Goal: Find specific page/section: Find specific page/section

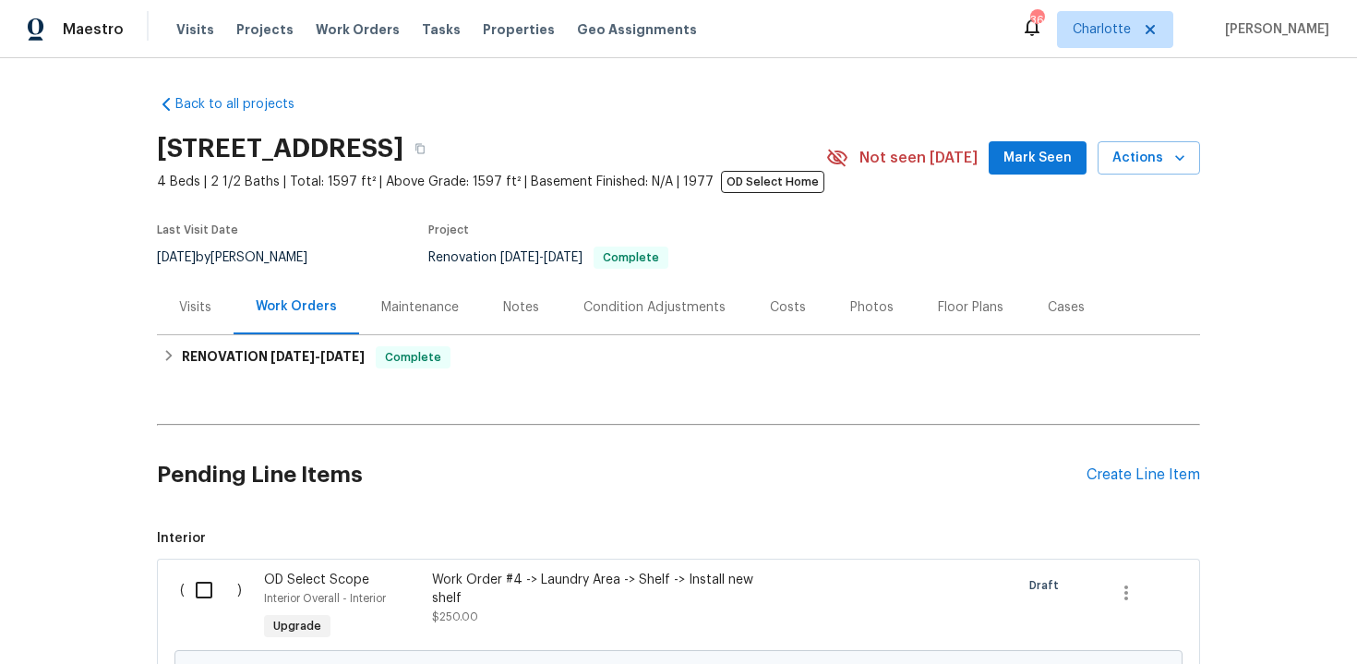
click at [1251, 299] on div "Back to all projects 7952 Summerplace Dr, Citrus Heights, CA 95621 4 Beds | 2 1…" at bounding box center [678, 361] width 1357 height 606
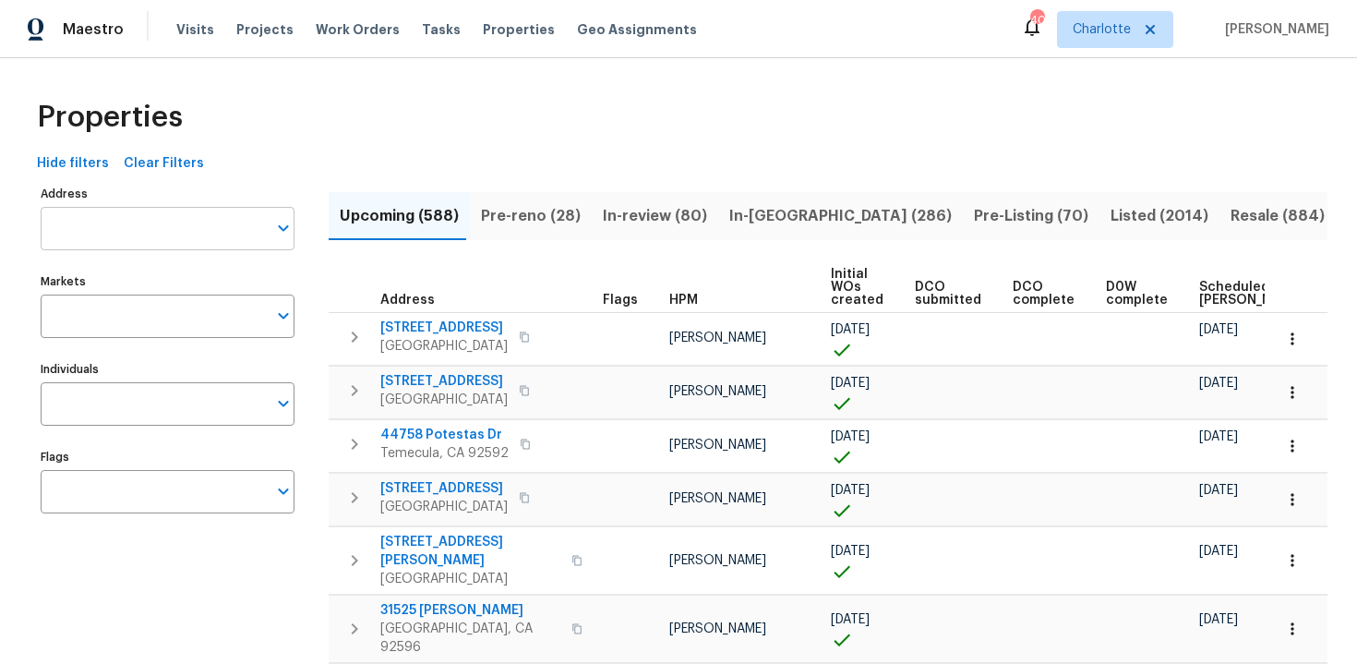
click at [111, 234] on input "Address" at bounding box center [154, 228] width 226 height 43
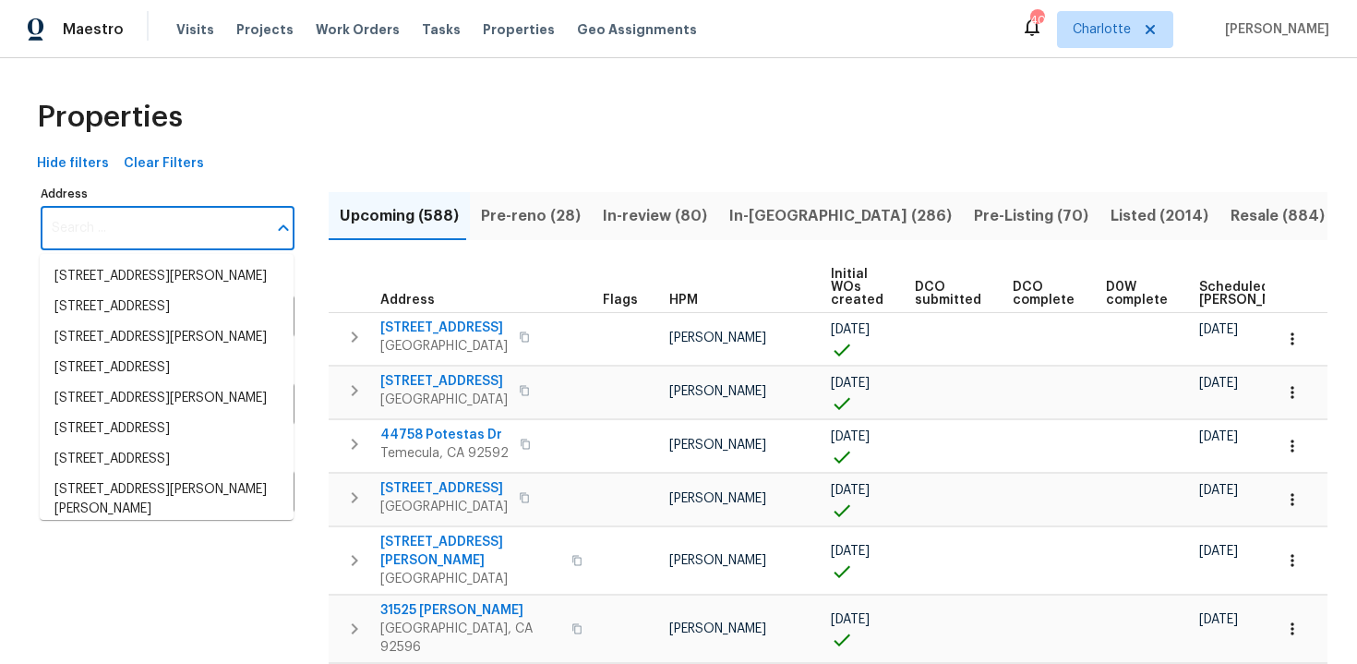
paste input "6527 Hopper Rd, Houston, TX 77016"
type input "6527 Hopper Rd, Houston, TX 77016"
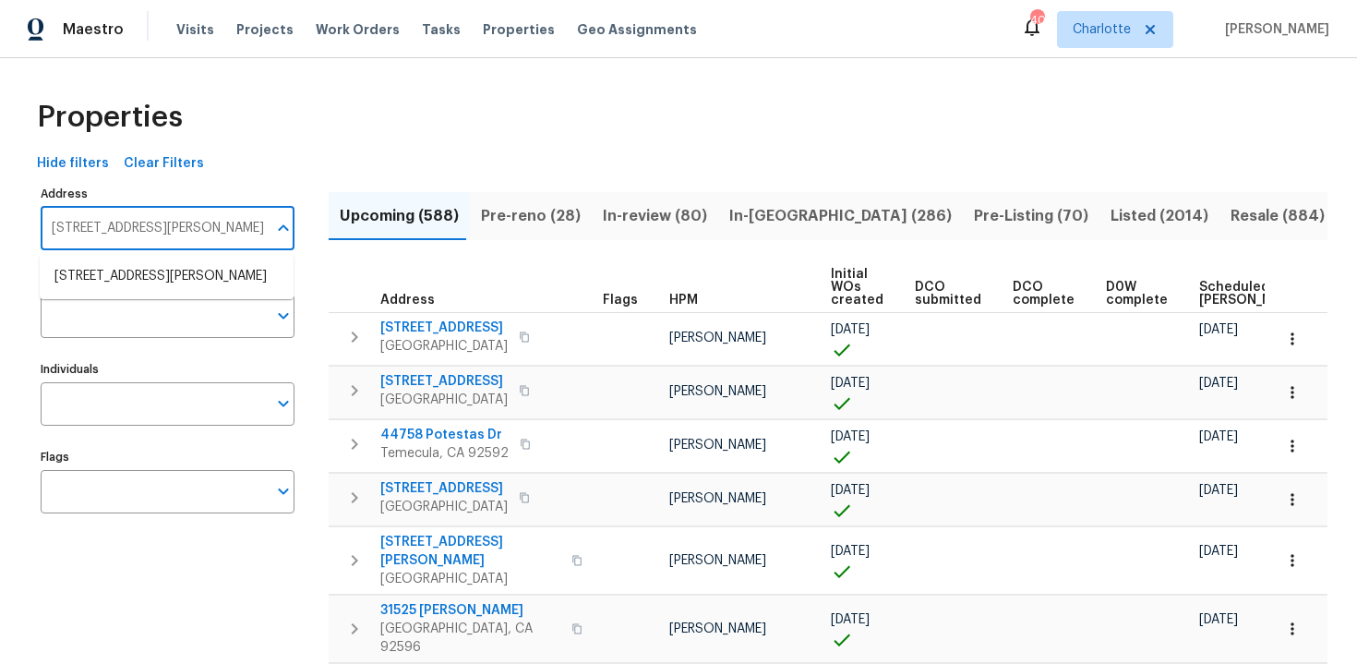
click at [130, 260] on ul "6527 Hopper Rd Houston TX 77016" at bounding box center [167, 276] width 254 height 45
click at [150, 272] on li "6527 Hopper Rd Houston TX 77016" at bounding box center [167, 276] width 254 height 30
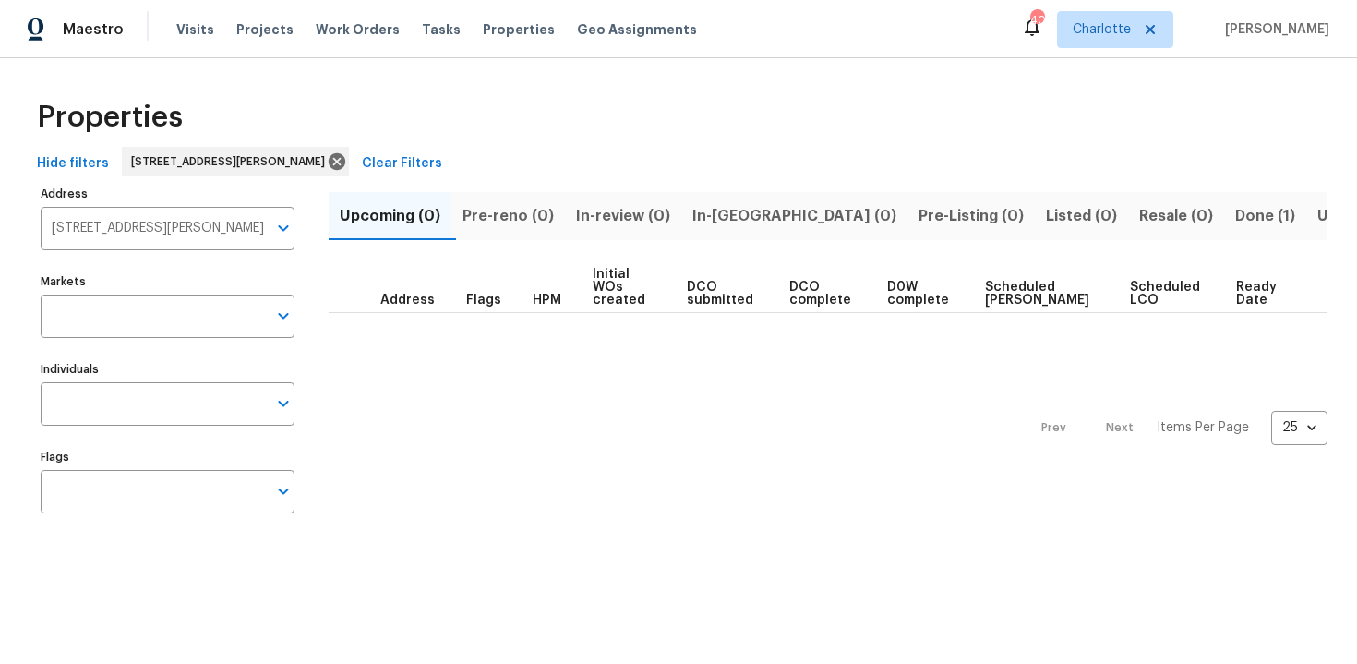
click at [1236, 211] on span "Done (1)" at bounding box center [1266, 216] width 60 height 26
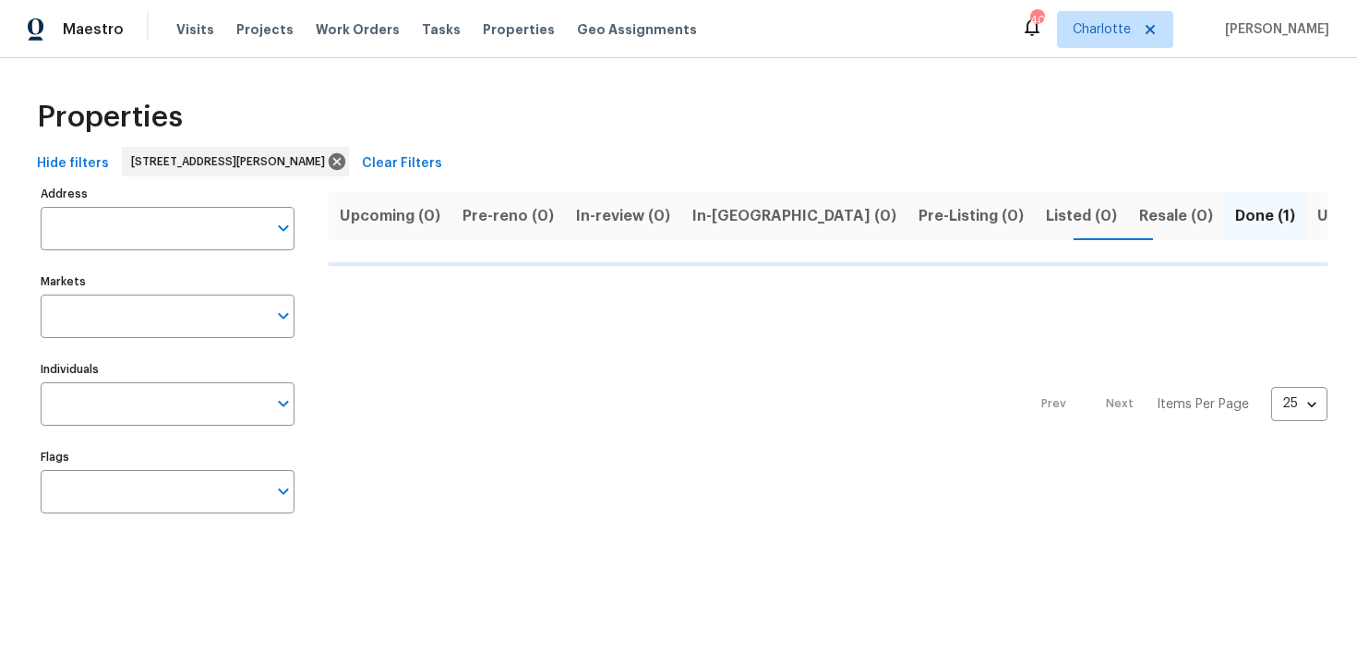
type input "6527 Hopper Rd Houston TX 77016"
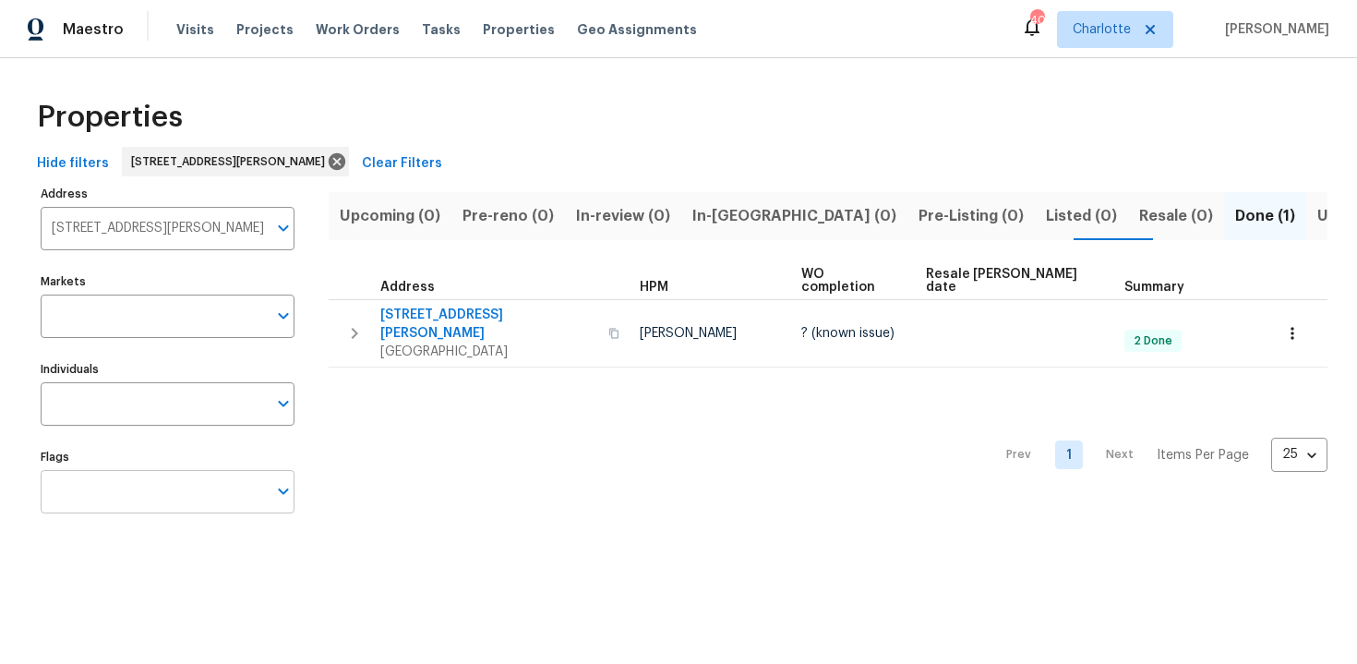
click at [240, 480] on input "Flags" at bounding box center [154, 491] width 226 height 43
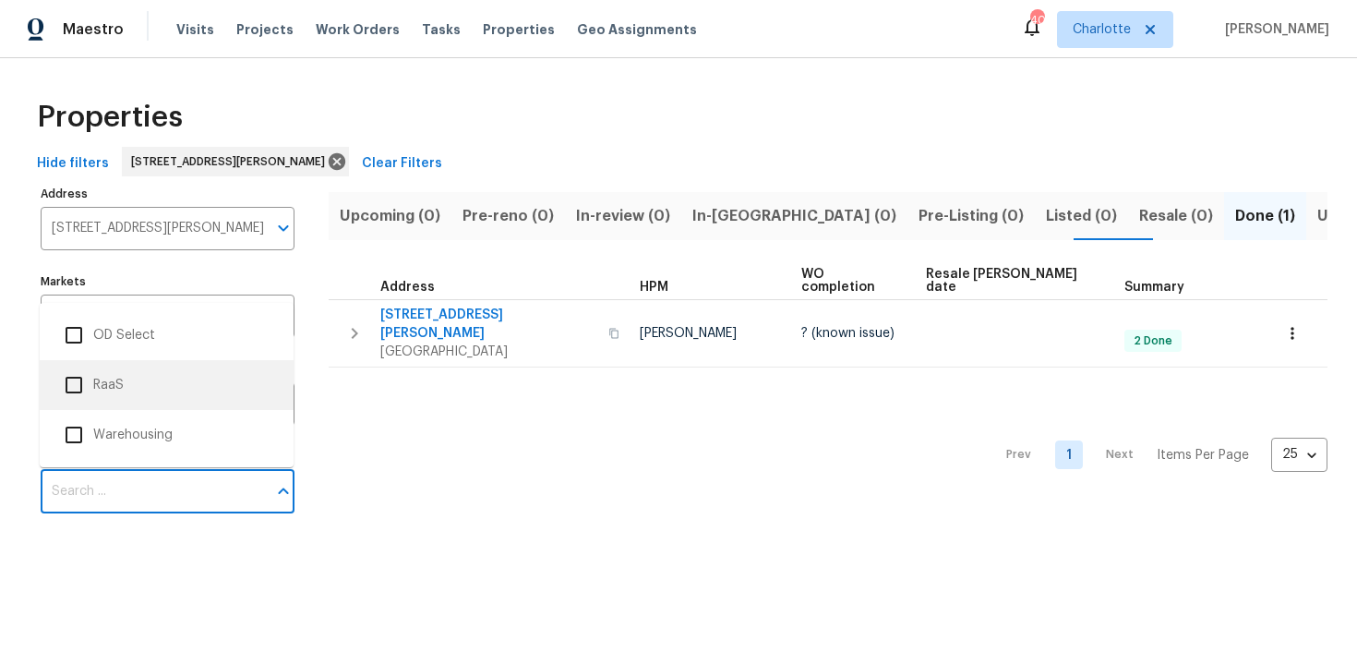
click at [193, 386] on li "RaaS" at bounding box center [166, 385] width 224 height 39
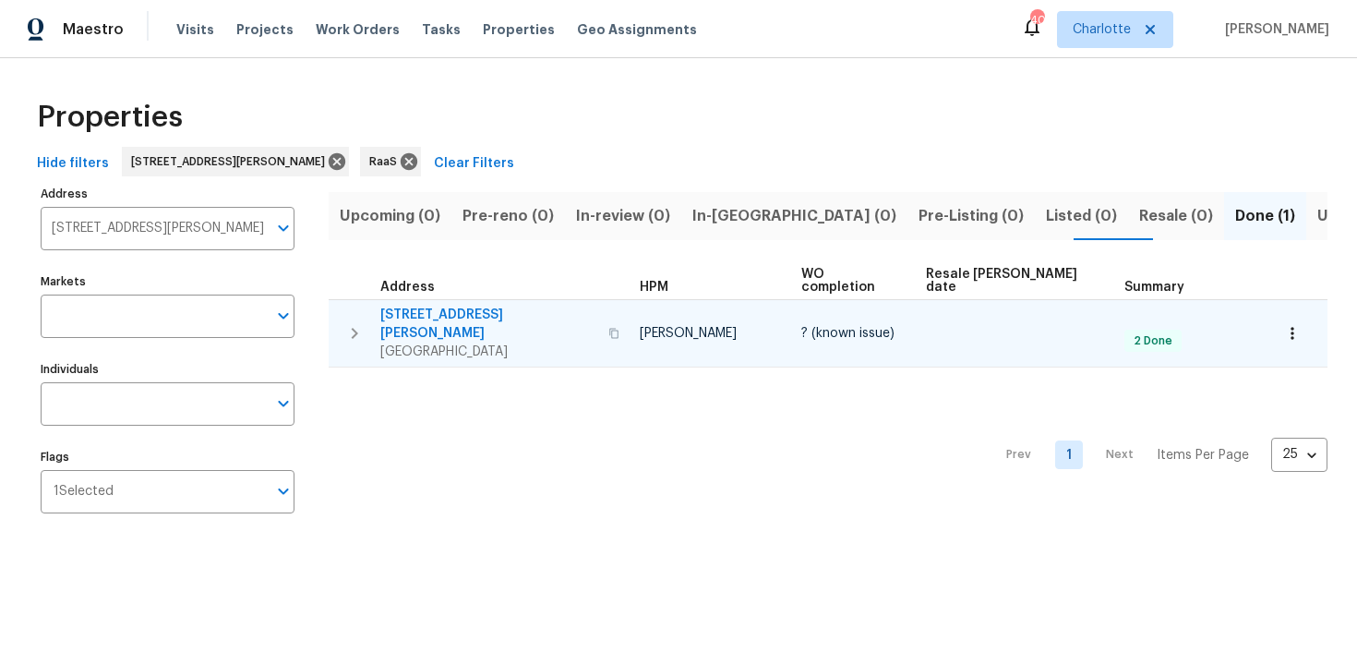
click at [558, 306] on div "6527 Hopper Rd Houston, TX 77016" at bounding box center [502, 333] width 245 height 55
click at [609, 328] on icon "button" at bounding box center [613, 333] width 9 height 10
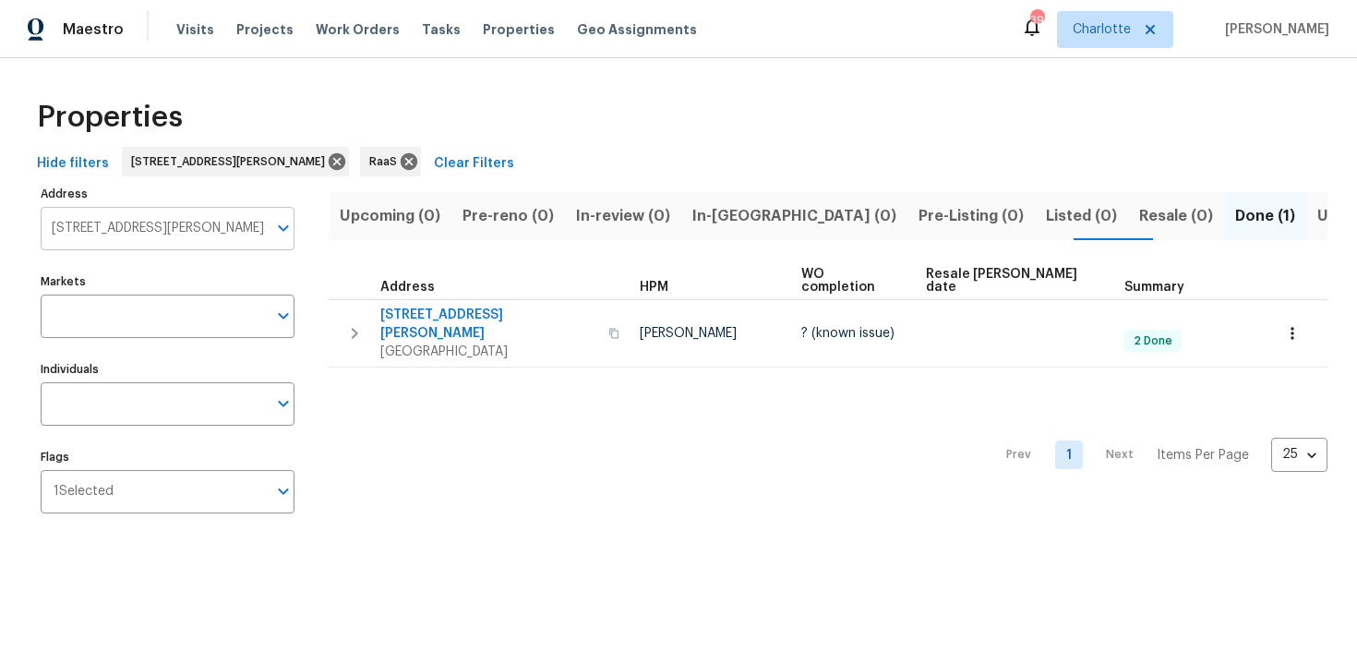
click at [220, 238] on input "6527 Hopper Rd Houston TX 77016" at bounding box center [154, 228] width 226 height 43
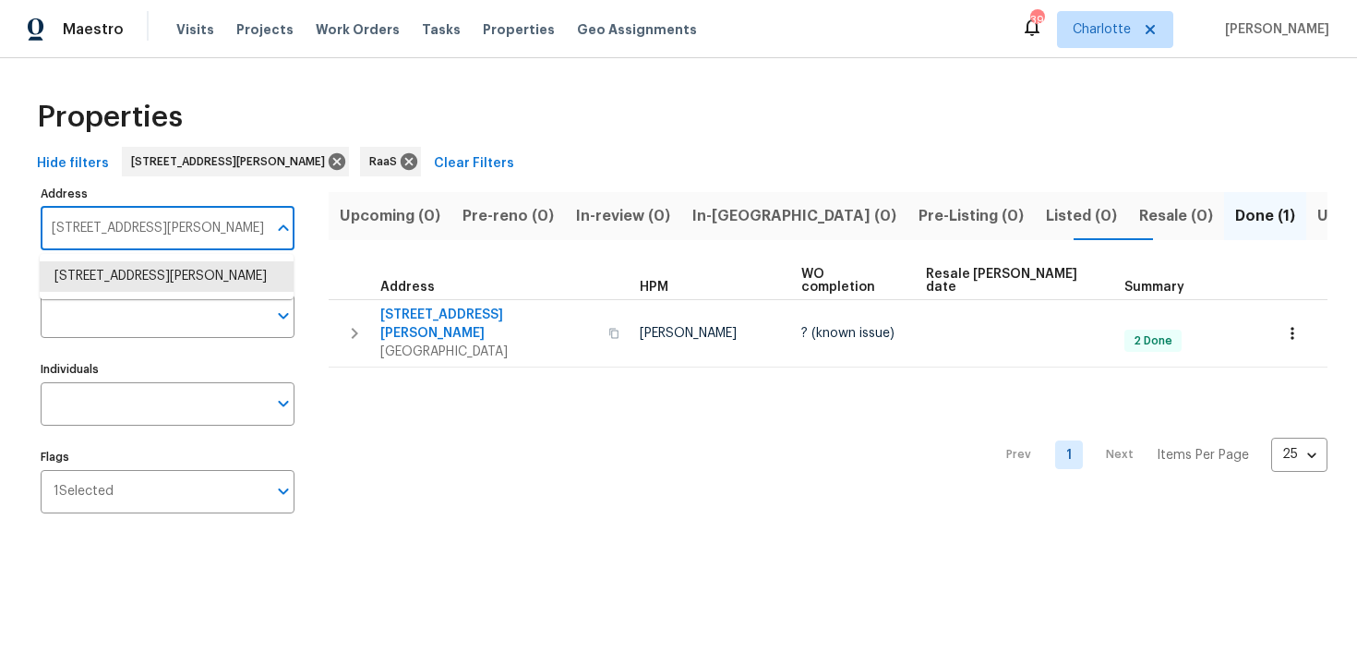
paste input "9358 Arborwood Cir, Davie, FL 33328"
type input "9358 Arborwood Cir, Davie, FL 33328"
click at [222, 270] on li "9358 Arborwood Cir Davie FL 33328" at bounding box center [167, 276] width 254 height 30
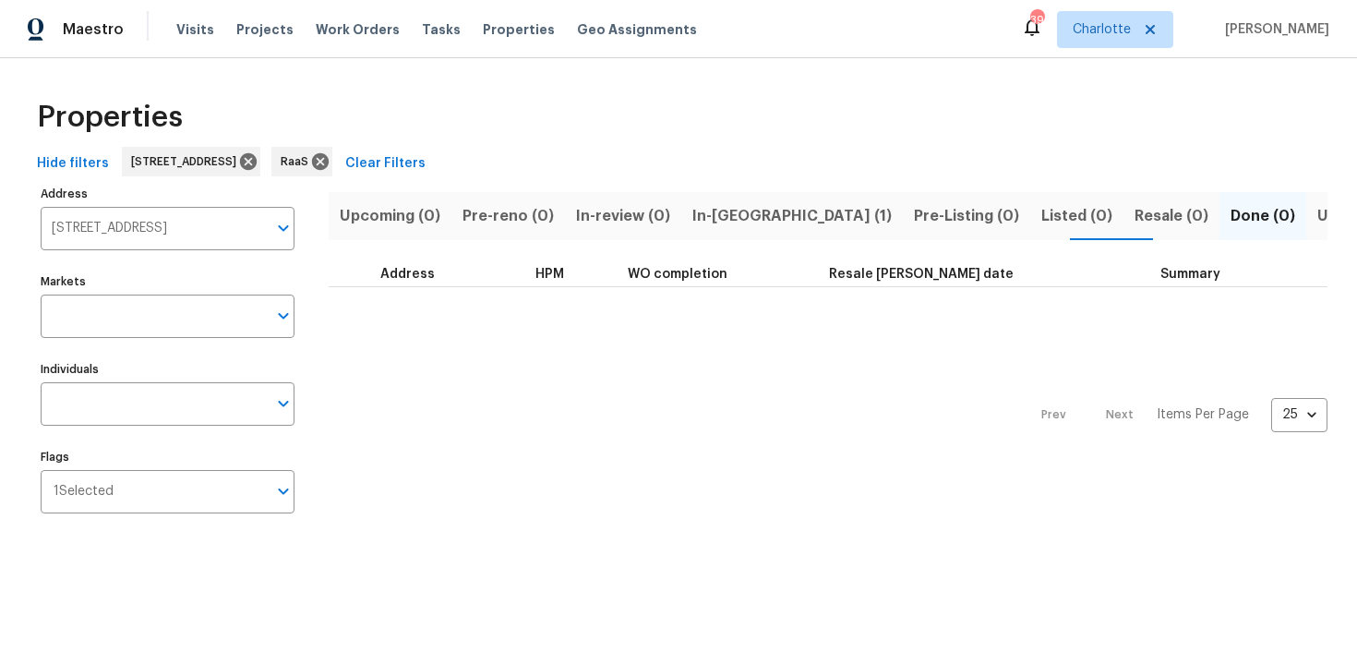
click at [729, 223] on span "In-reno (1)" at bounding box center [792, 216] width 199 height 26
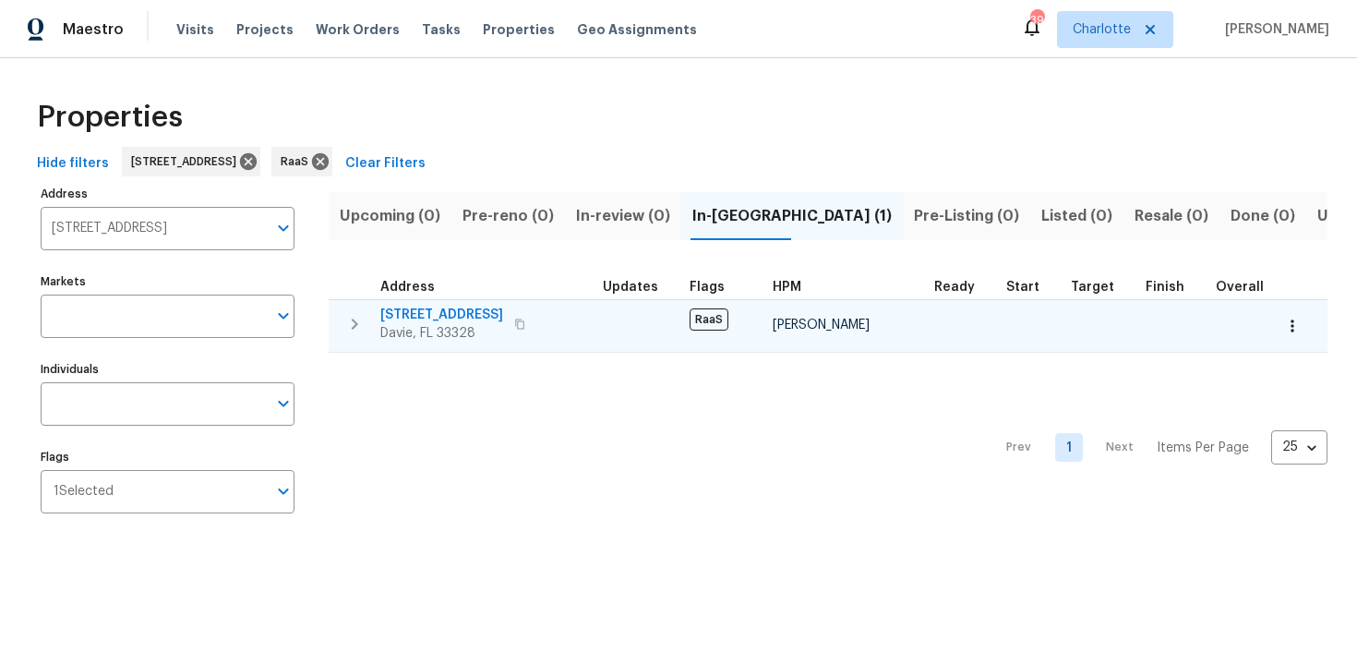
click at [556, 306] on div "9358 Arborwood Cir Davie, FL 33328" at bounding box center [484, 324] width 208 height 37
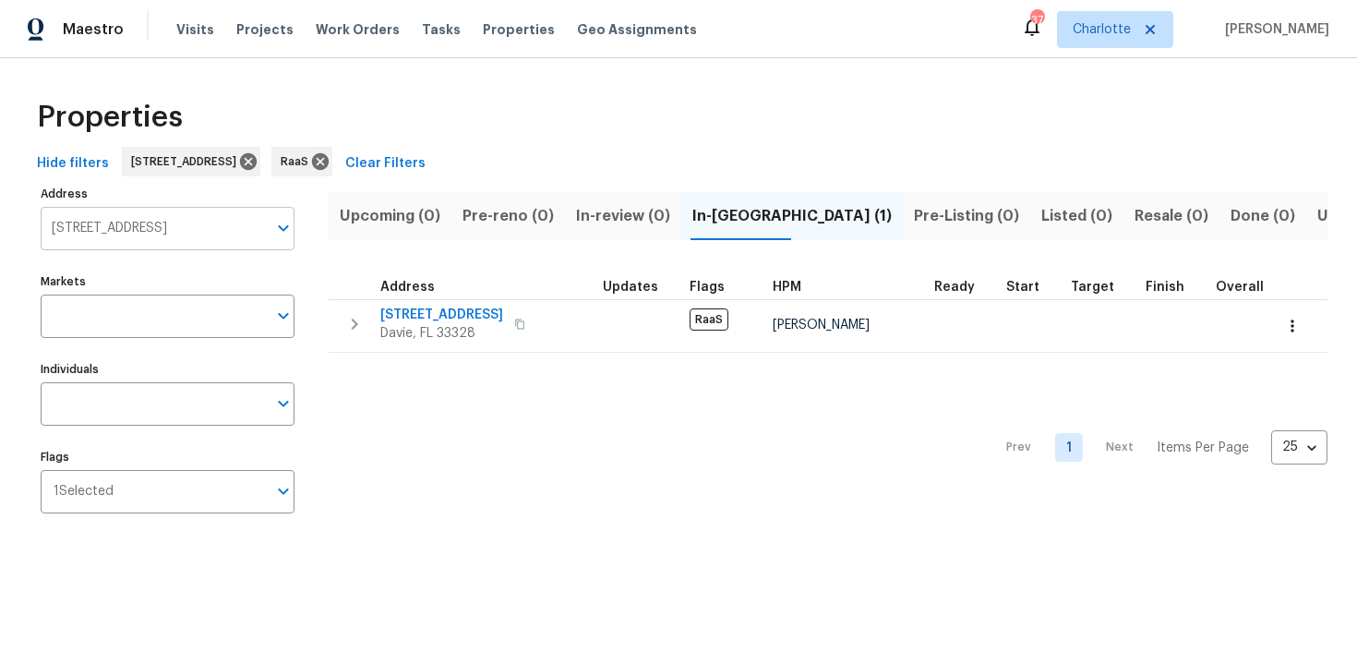
click at [150, 235] on input "9358 Arborwood Cir Davie FL 33328" at bounding box center [154, 228] width 226 height 43
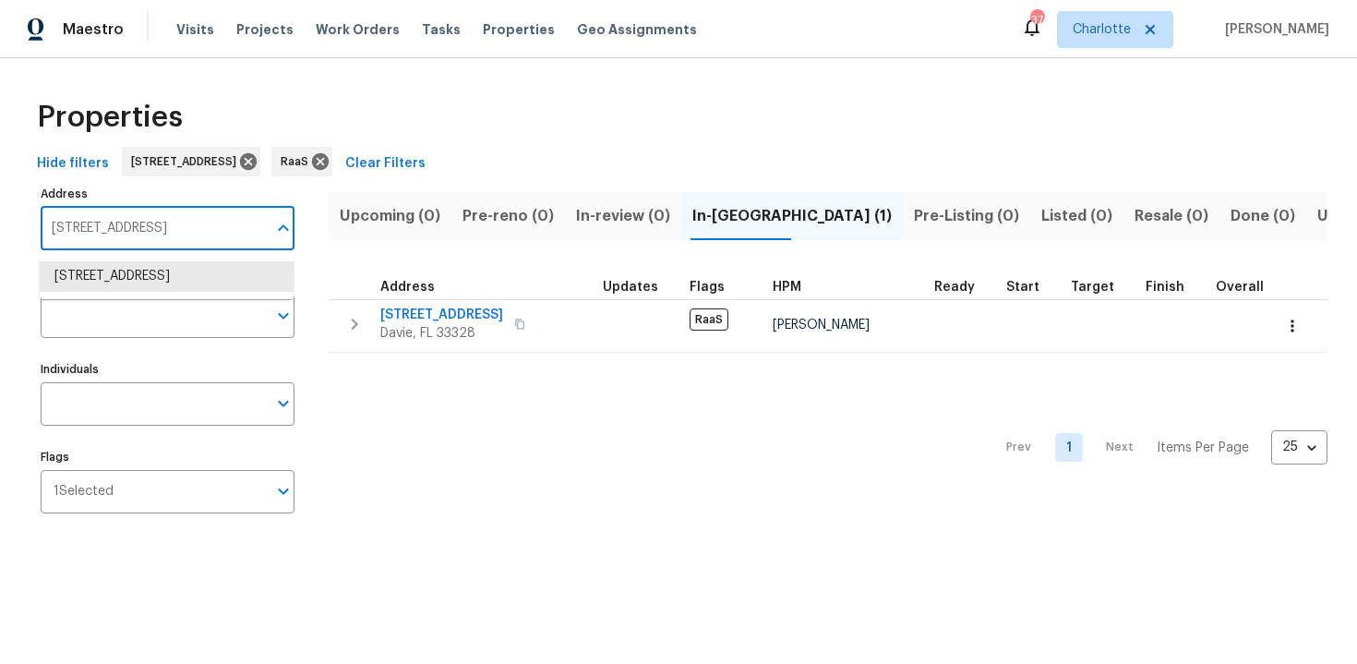
paste input "3877 Trenton Dr, Snellville, GA 30039"
type input "3877 Trenton Dr, Snellville, GA 30039"
click at [160, 270] on li "3877 Trenton Dr Snellville GA 30039" at bounding box center [167, 276] width 254 height 30
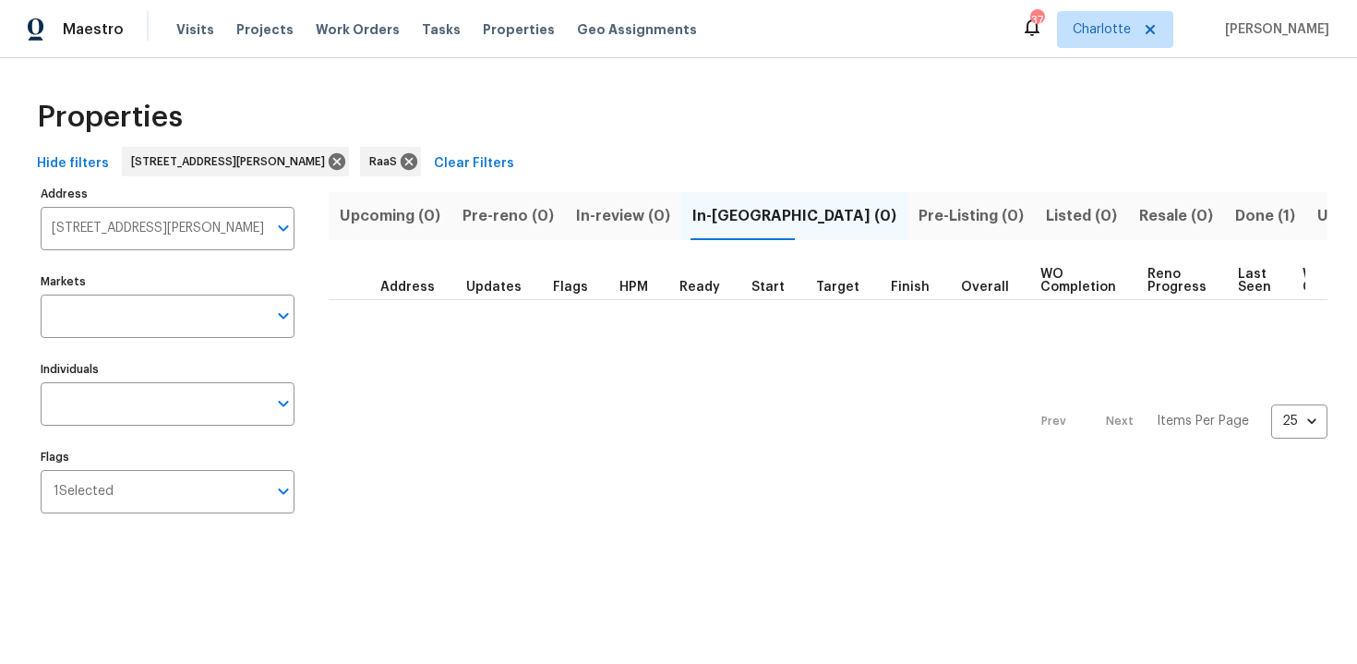
click at [1236, 219] on span "Done (1)" at bounding box center [1266, 216] width 60 height 26
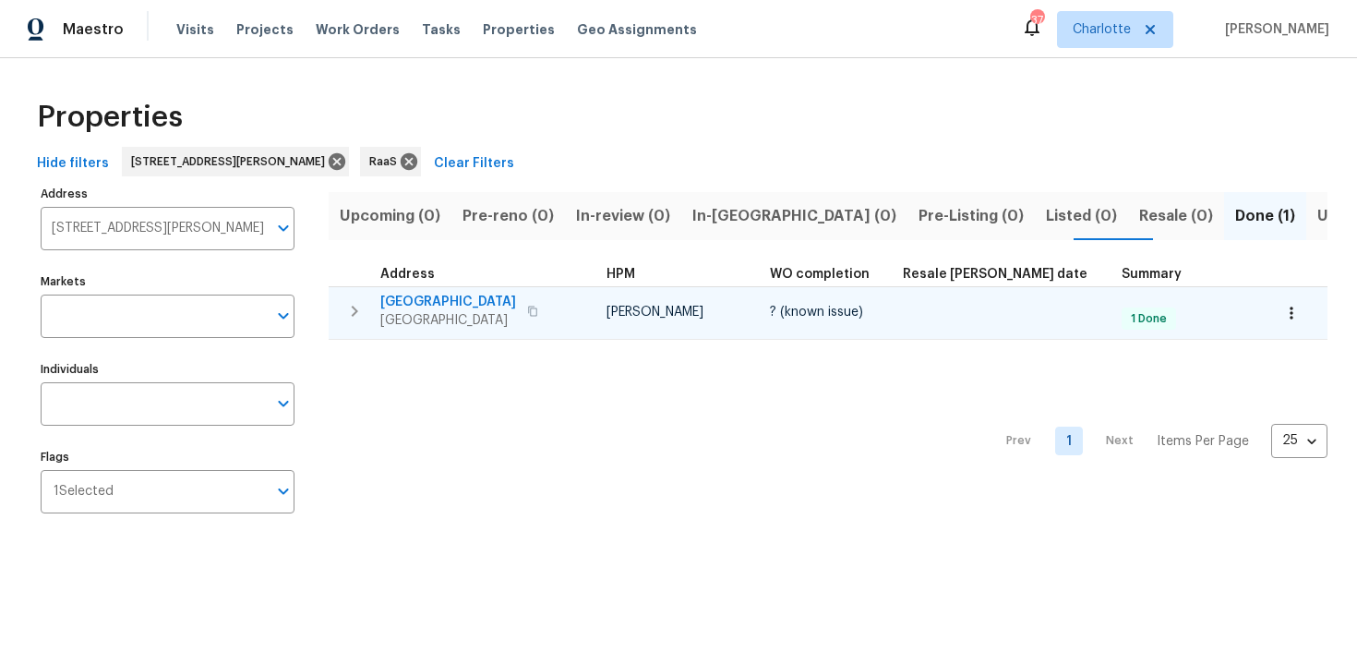
click at [555, 300] on div "3877 Trenton Dr Snellville, GA 30039" at bounding box center [484, 311] width 208 height 37
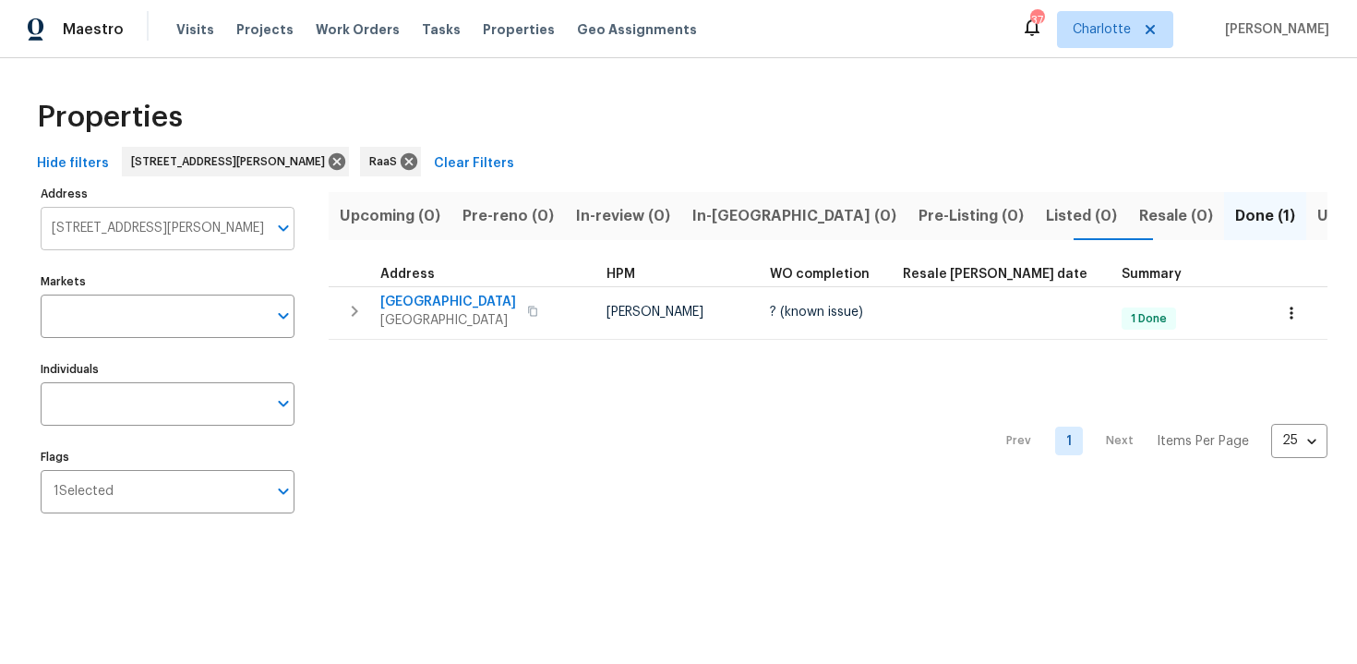
click at [151, 227] on input "3877 Trenton Dr Snellville GA 30039" at bounding box center [154, 228] width 226 height 43
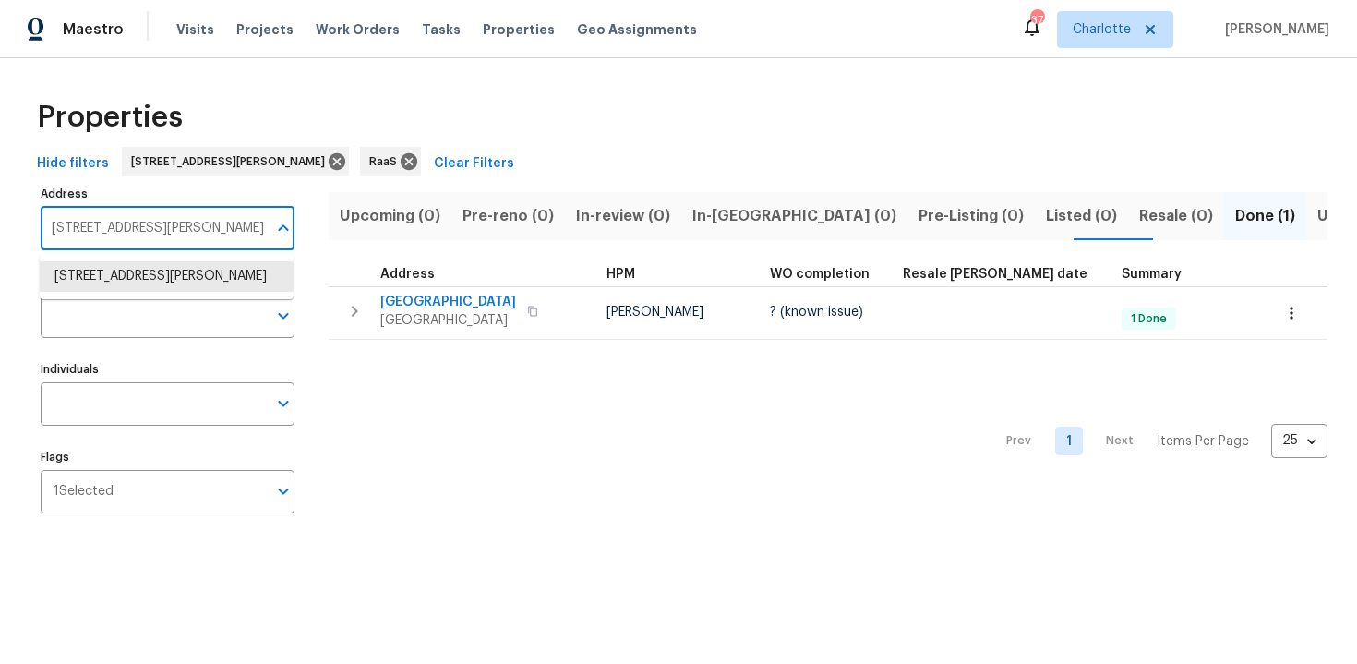
paste input "[STREET_ADDRESS]"
type input "[STREET_ADDRESS]"
click at [168, 272] on li "1300 Mercy Dr Orlando FL 32808" at bounding box center [167, 276] width 254 height 30
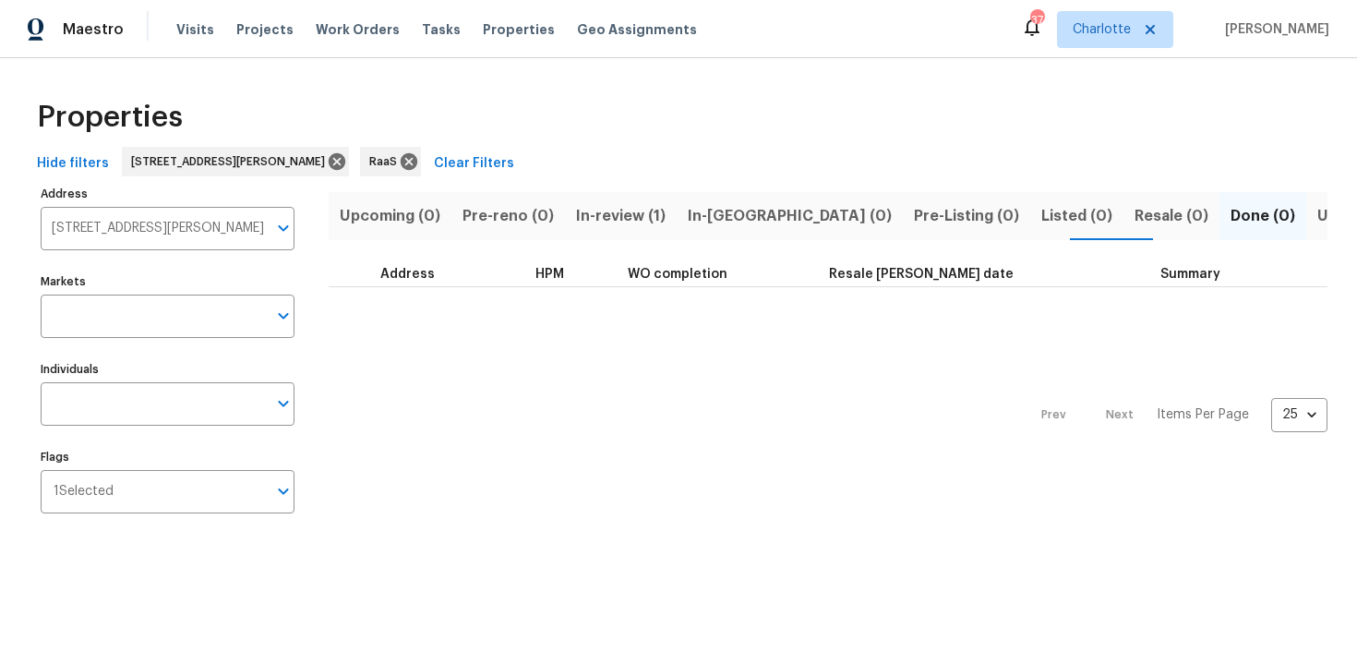
click at [622, 210] on span "In-review (1)" at bounding box center [621, 216] width 90 height 26
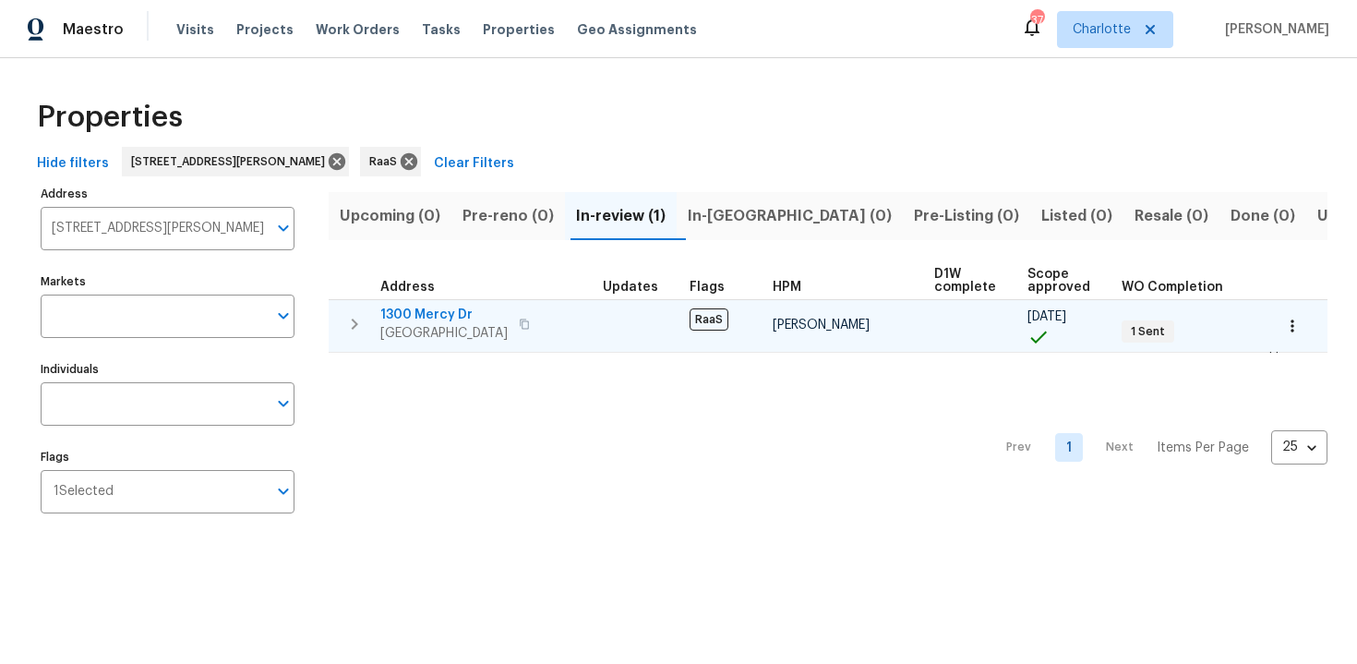
click at [558, 308] on div "1300 Mercy Dr Orlando, FL 32808" at bounding box center [484, 324] width 208 height 37
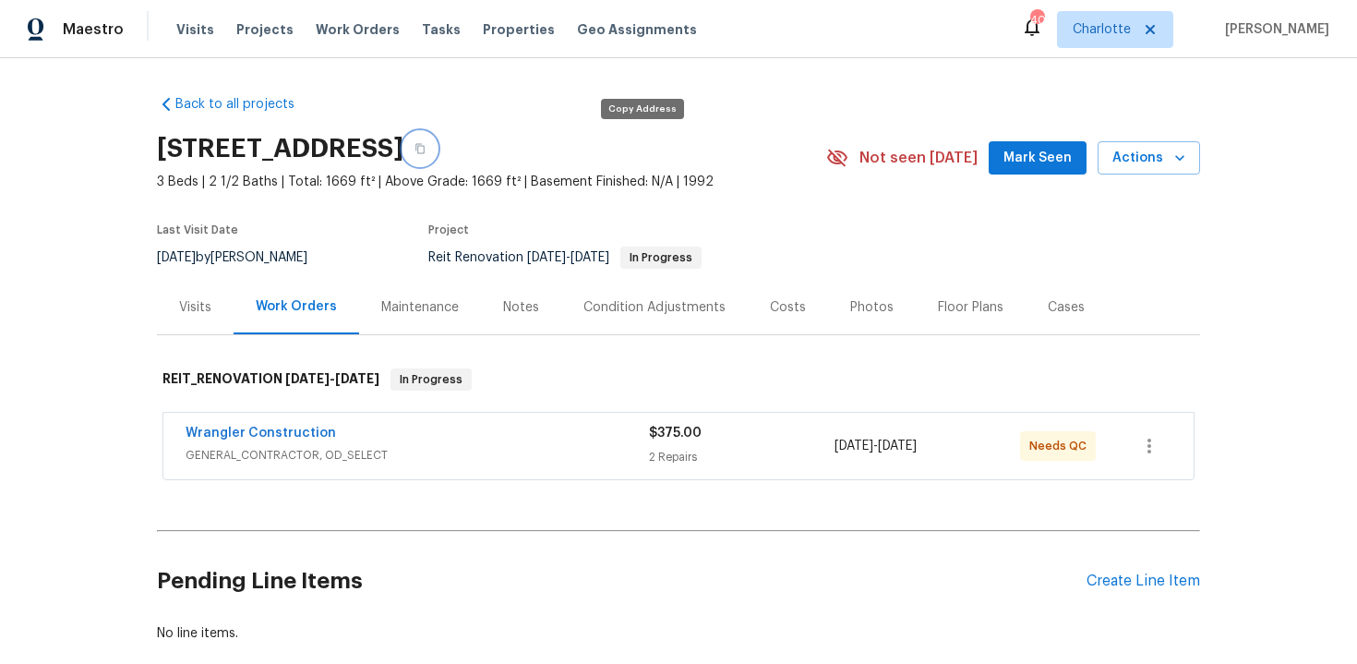
click at [437, 154] on button "button" at bounding box center [420, 148] width 33 height 33
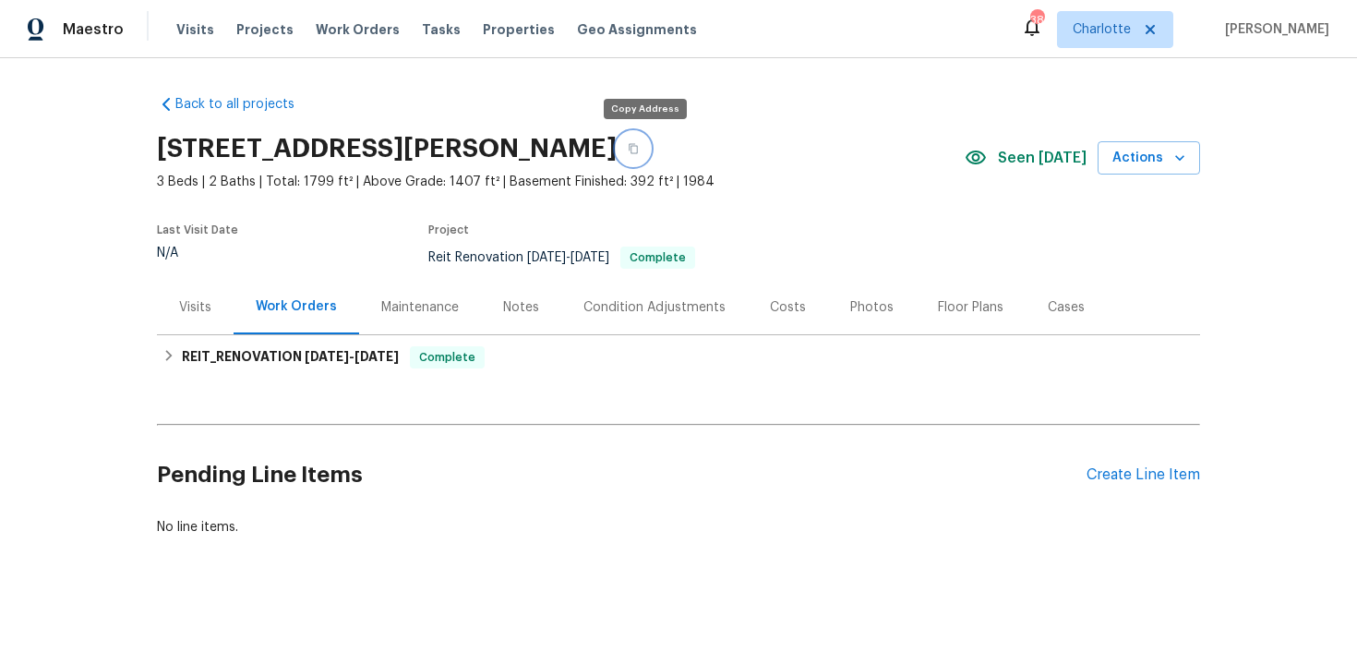
click at [639, 146] on icon "button" at bounding box center [633, 148] width 11 height 11
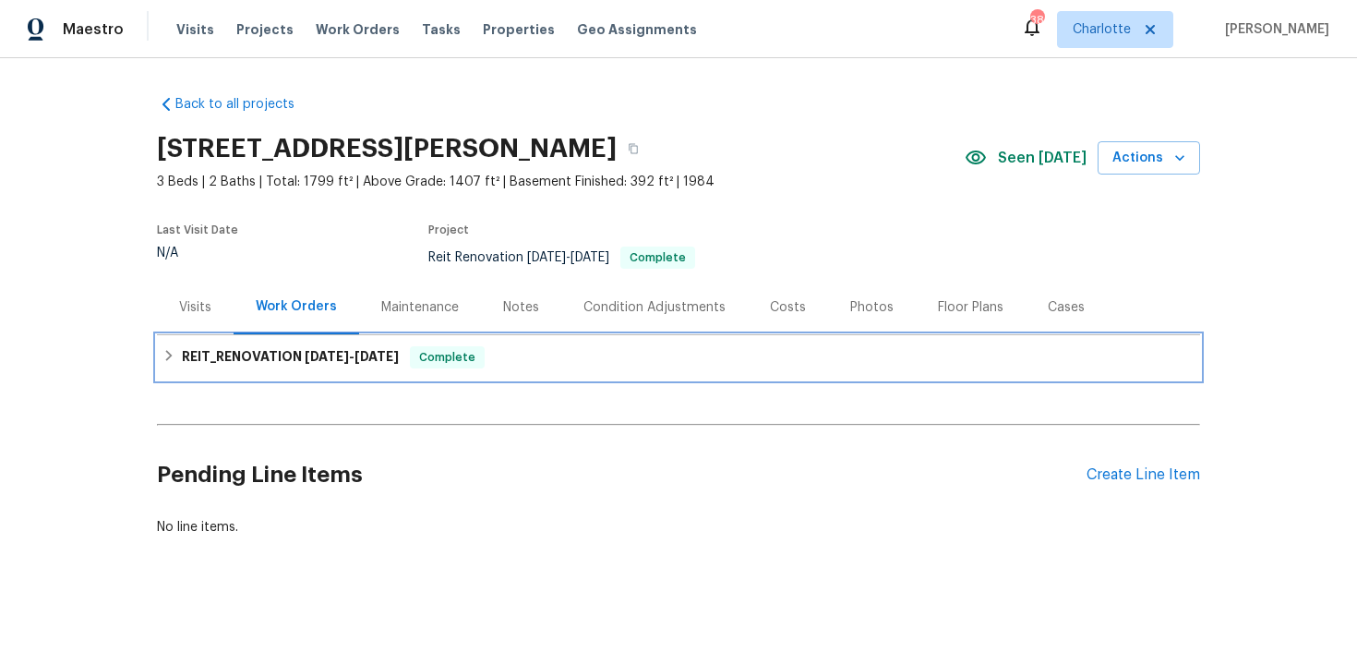
click at [596, 356] on div "REIT_RENOVATION 8/27/25 - 8/28/25 Complete" at bounding box center [679, 357] width 1032 height 22
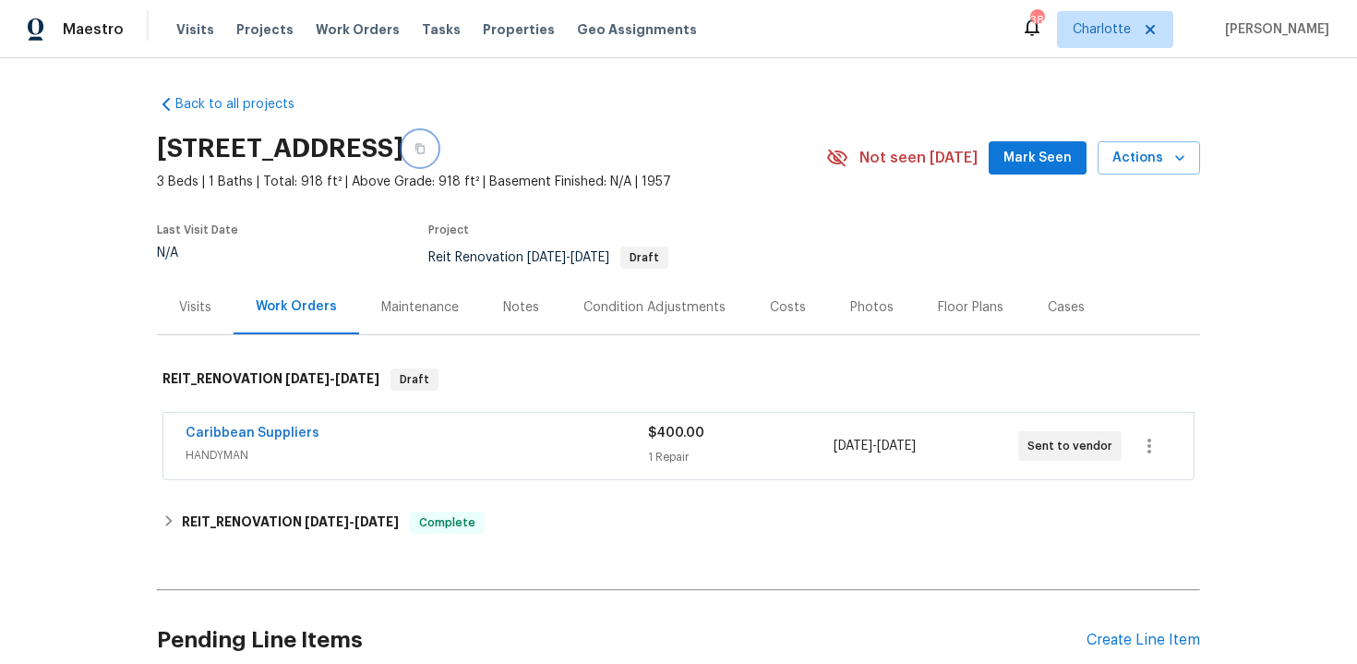
click at [426, 146] on icon "button" at bounding box center [420, 148] width 11 height 11
click at [763, 106] on div "Back to all projects [STREET_ADDRESS] 3 Beds | 1 Baths | Total: 918 ft² | Above…" at bounding box center [678, 398] width 1043 height 636
